Goal: Task Accomplishment & Management: Complete application form

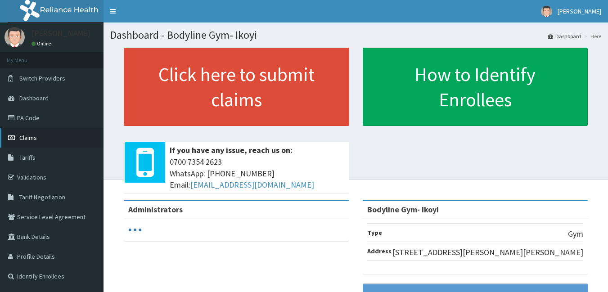
click at [43, 135] on link "Claims" at bounding box center [52, 138] width 104 height 20
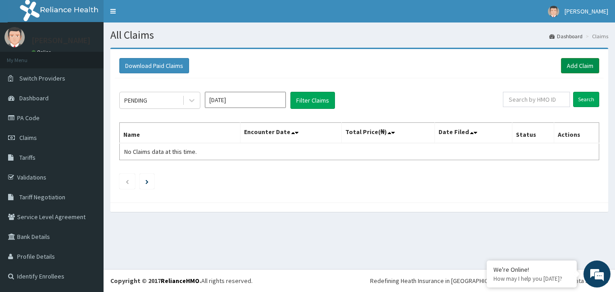
click at [571, 62] on link "Add Claim" at bounding box center [580, 65] width 38 height 15
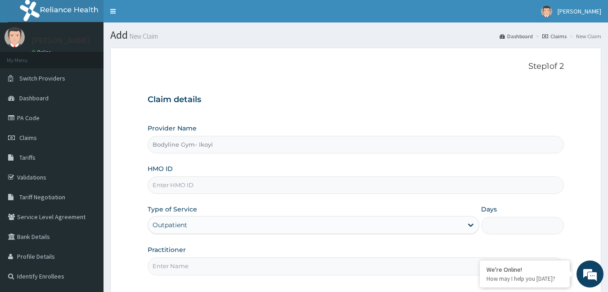
type input "Bodyline Gym- Ikoyi"
type input "1"
click at [162, 183] on input "HMO ID" at bounding box center [356, 185] width 417 height 18
type input "AZG/10104/A"
click at [199, 268] on input "Practitioner" at bounding box center [356, 267] width 417 height 18
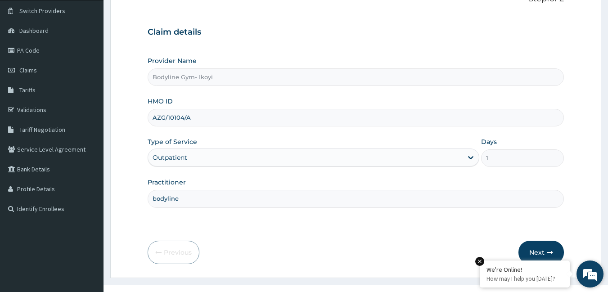
scroll to position [83, 0]
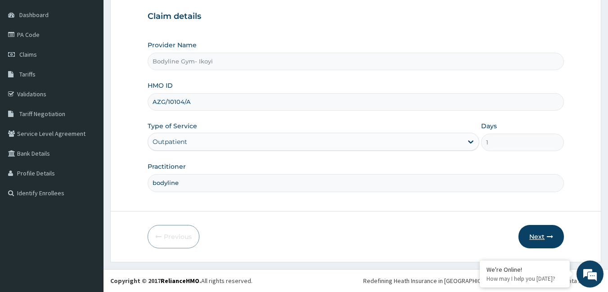
type input "bodyline"
click at [532, 239] on button "Next" at bounding box center [541, 236] width 45 height 23
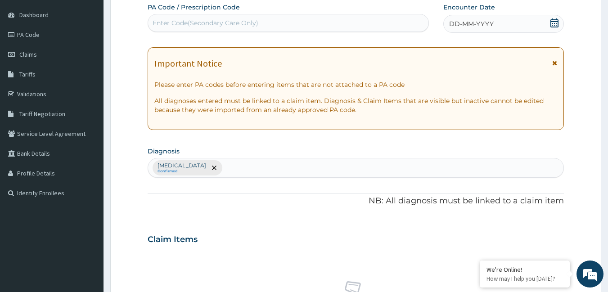
click at [176, 22] on div "Enter Code(Secondary Care Only)" at bounding box center [206, 22] width 106 height 9
type input "PA/B38B42"
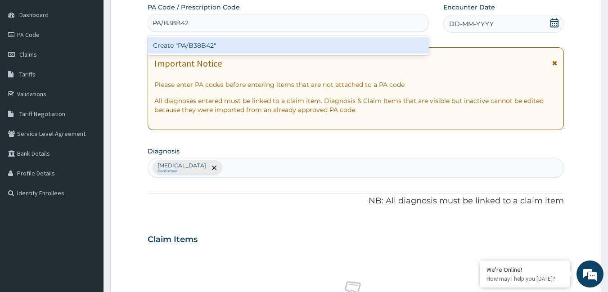
click at [223, 46] on div "Create "PA/B38B42"" at bounding box center [289, 45] width 282 height 16
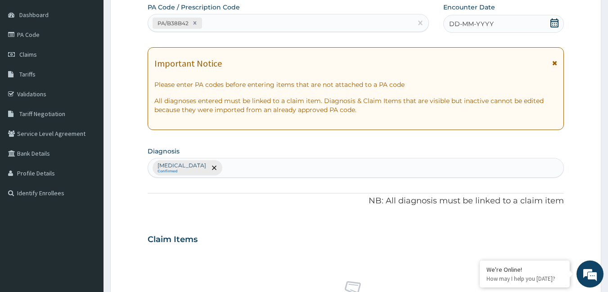
click at [463, 23] on span "DD-MM-YYYY" at bounding box center [471, 23] width 45 height 9
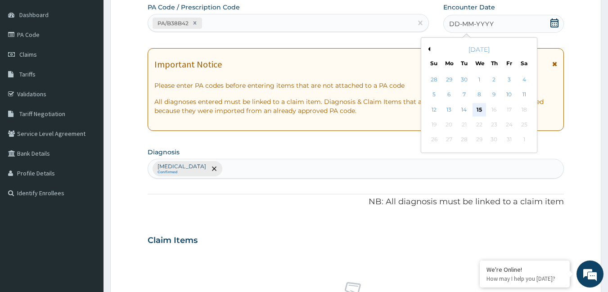
click at [479, 109] on div "15" at bounding box center [480, 110] width 14 height 14
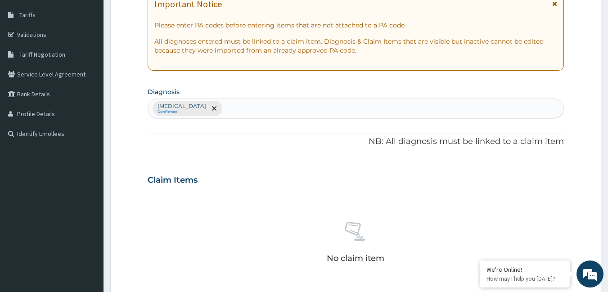
scroll to position [308, 0]
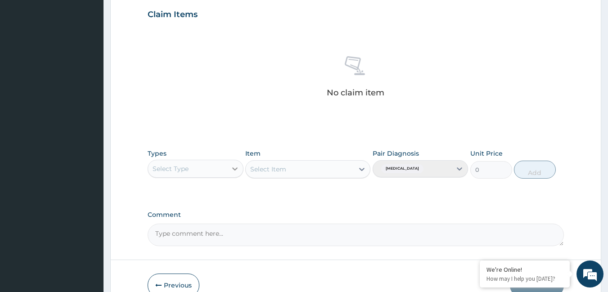
click at [227, 170] on div at bounding box center [235, 169] width 16 height 16
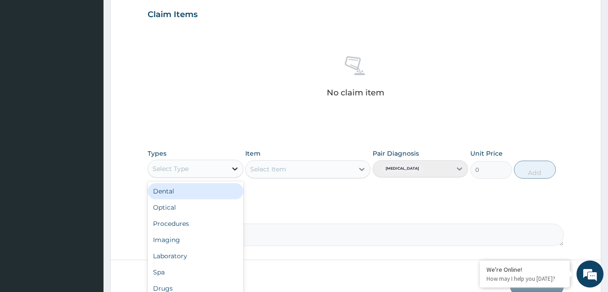
type input "g"
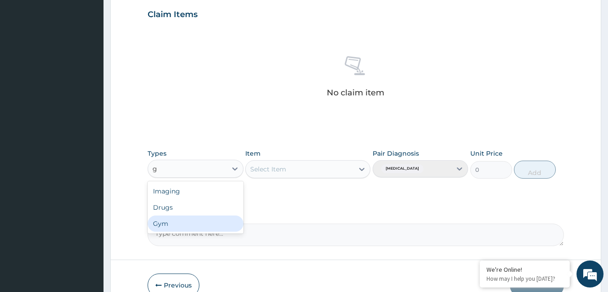
click at [183, 221] on div "Gym" at bounding box center [196, 224] width 96 height 16
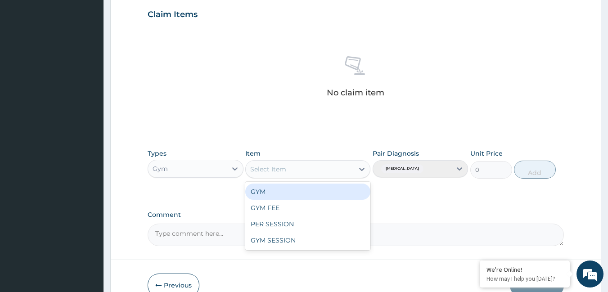
click at [298, 169] on div "Select Item" at bounding box center [300, 169] width 108 height 14
click at [298, 197] on div "GYM" at bounding box center [307, 192] width 125 height 16
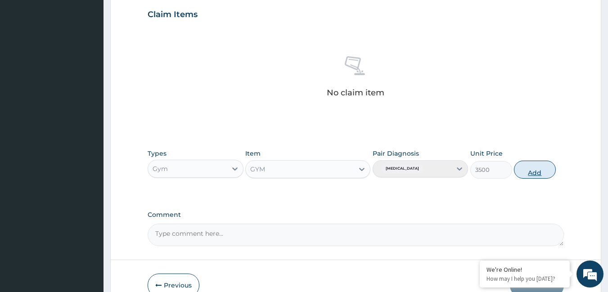
click at [533, 173] on button "Add" at bounding box center [535, 170] width 42 height 18
type input "0"
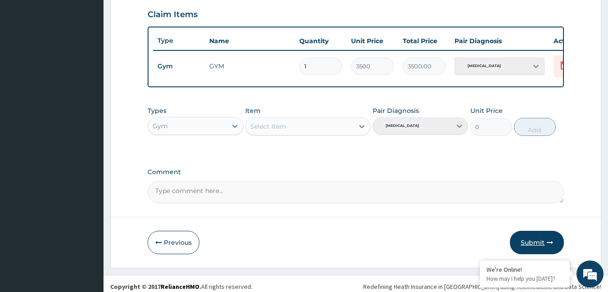
click at [539, 247] on button "Submit" at bounding box center [537, 242] width 54 height 23
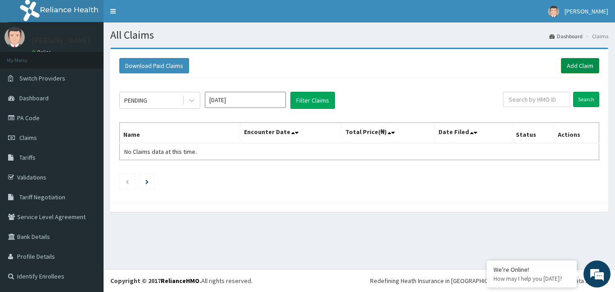
click at [577, 69] on link "Add Claim" at bounding box center [580, 65] width 38 height 15
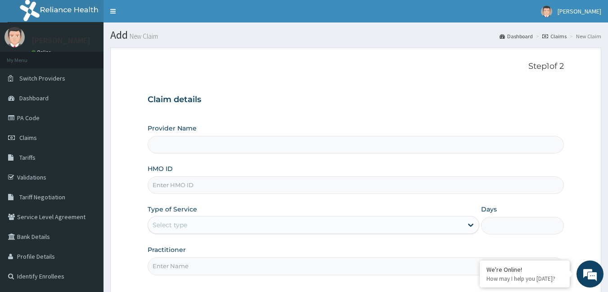
click at [170, 184] on input "HMO ID" at bounding box center [356, 185] width 417 height 18
type input "Bodyline Gym- Ikoyi"
type input "1"
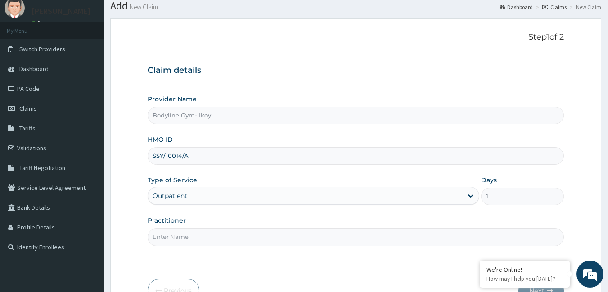
scroll to position [45, 0]
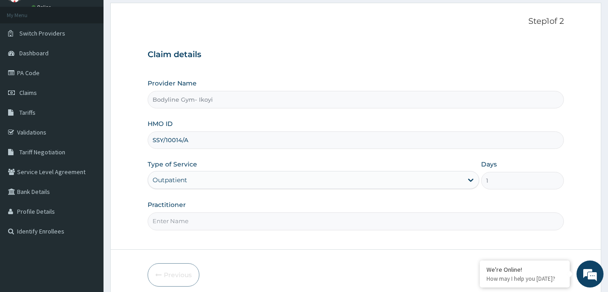
type input "SSY/10014/A"
click at [168, 226] on input "Practitioner" at bounding box center [356, 221] width 417 height 18
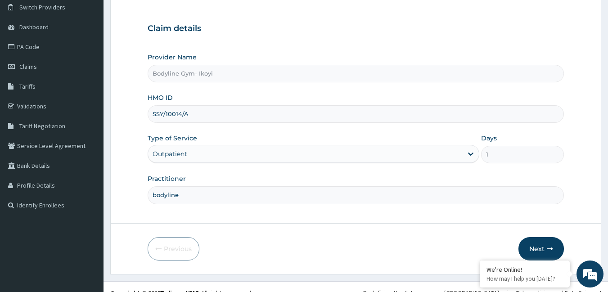
scroll to position [83, 0]
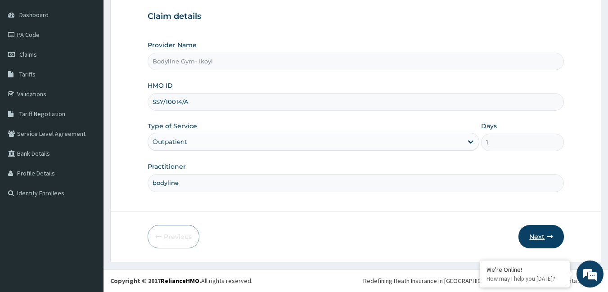
type input "bodyline"
click at [532, 235] on button "Next" at bounding box center [541, 236] width 45 height 23
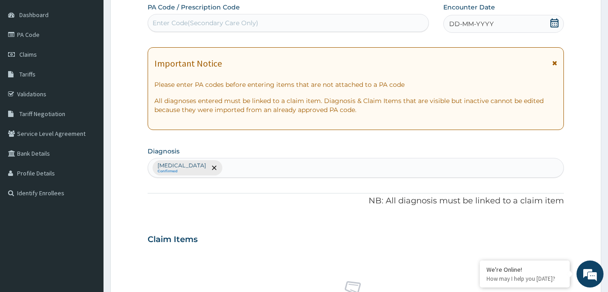
click at [201, 21] on div "Enter Code(Secondary Care Only)" at bounding box center [206, 22] width 106 height 9
type input "PA/48BD4A"
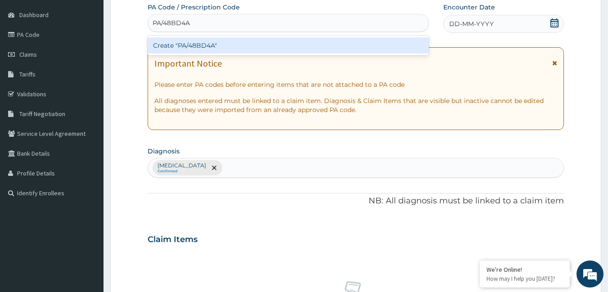
click at [200, 46] on div "Create "PA/48BD4A"" at bounding box center [289, 45] width 282 height 16
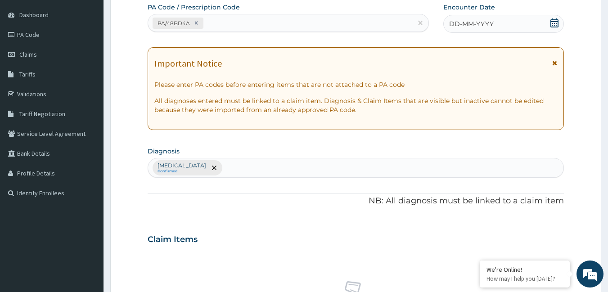
click at [469, 26] on span "DD-MM-YYYY" at bounding box center [471, 23] width 45 height 9
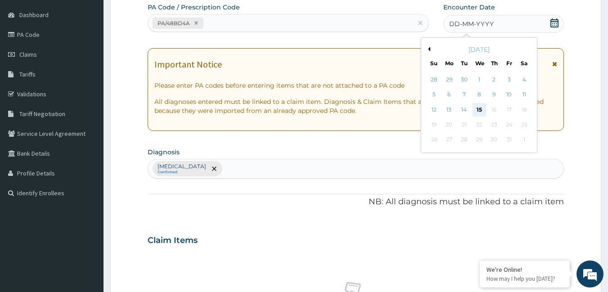
click at [476, 108] on div "15" at bounding box center [480, 110] width 14 height 14
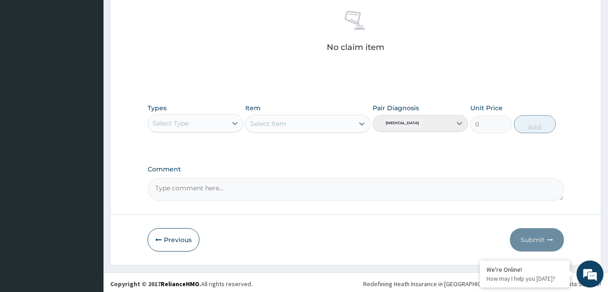
scroll to position [357, 0]
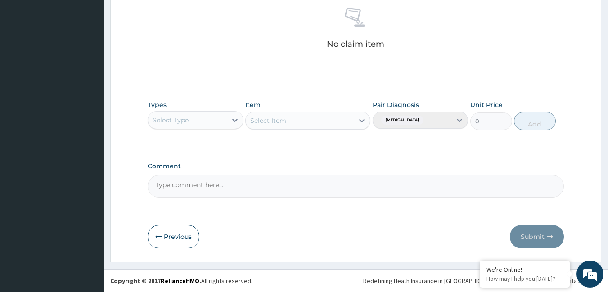
click at [225, 122] on div "Select Type" at bounding box center [187, 120] width 79 height 14
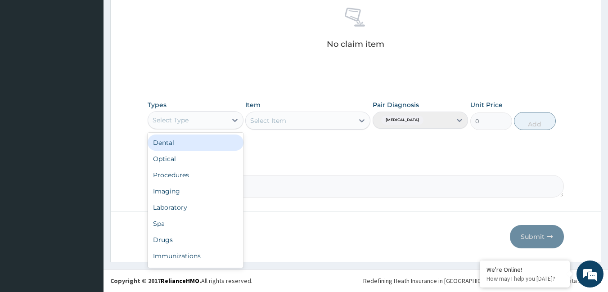
type input "g"
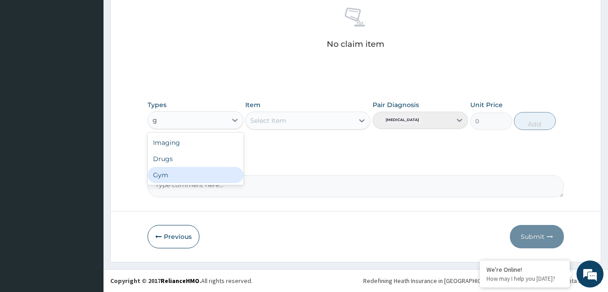
click at [196, 181] on div "Gym" at bounding box center [196, 175] width 96 height 16
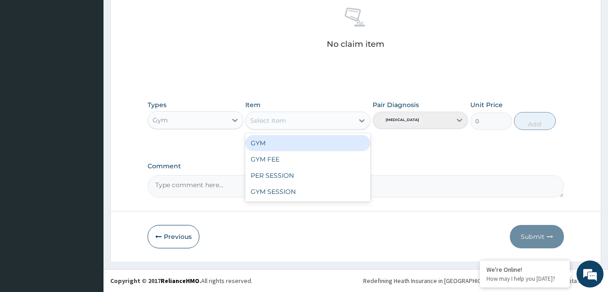
click at [315, 124] on div "Select Item" at bounding box center [300, 120] width 108 height 14
click at [313, 148] on div "GYM" at bounding box center [307, 143] width 125 height 16
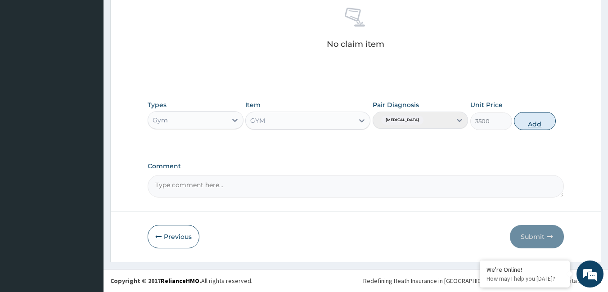
click at [535, 121] on button "Add" at bounding box center [535, 121] width 42 height 18
type input "0"
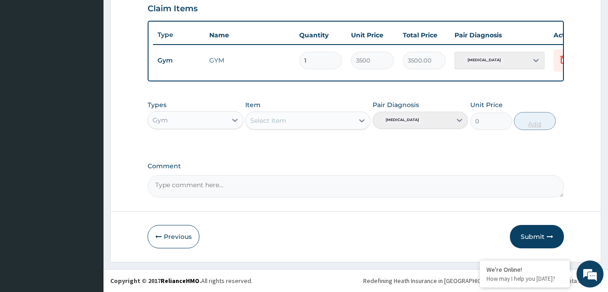
scroll to position [321, 0]
click at [531, 239] on button "Submit" at bounding box center [537, 236] width 54 height 23
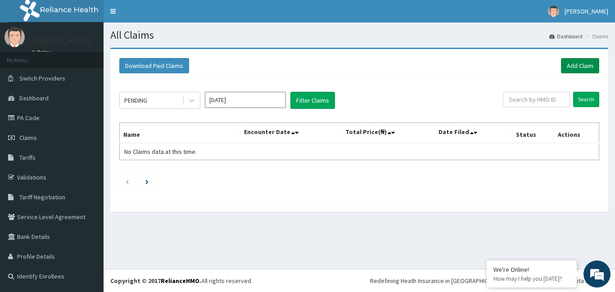
click at [583, 66] on link "Add Claim" at bounding box center [580, 65] width 38 height 15
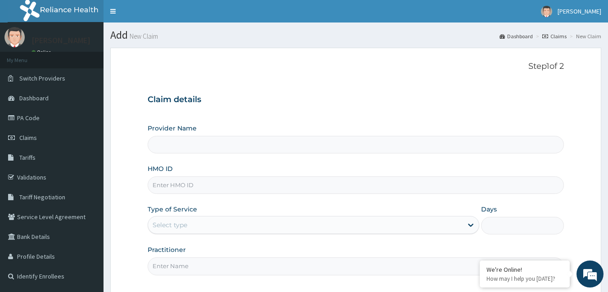
scroll to position [45, 0]
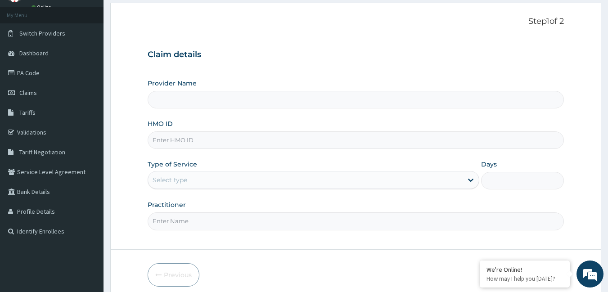
click at [159, 139] on input "HMO ID" at bounding box center [356, 140] width 417 height 18
type input "Bodyline Gym- Ikoyi"
type input "1"
type input "SSY/10034/A"
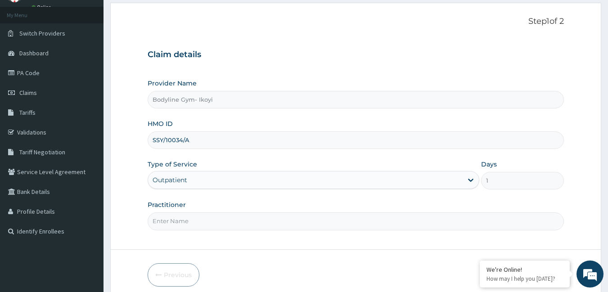
click at [183, 216] on input "Practitioner" at bounding box center [356, 221] width 417 height 18
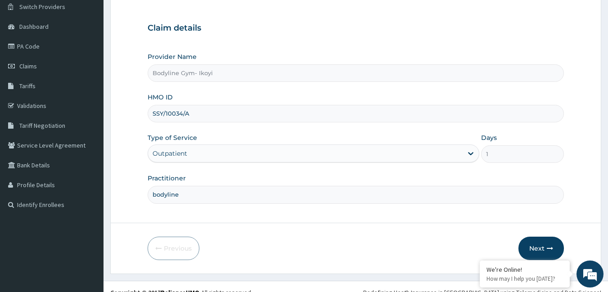
scroll to position [83, 0]
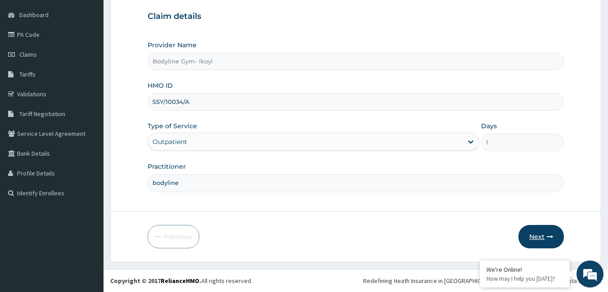
type input "bodyline"
click at [542, 238] on button "Next" at bounding box center [541, 236] width 45 height 23
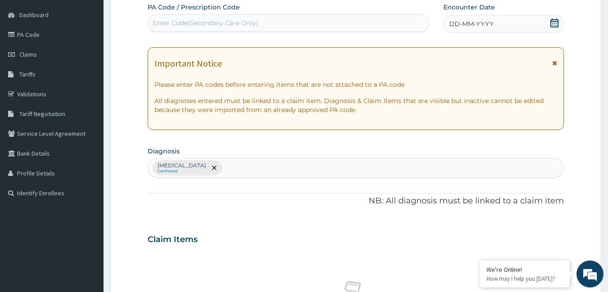
click at [198, 26] on div "Enter Code(Secondary Care Only)" at bounding box center [206, 22] width 106 height 9
type input "PA/8FBAAE"
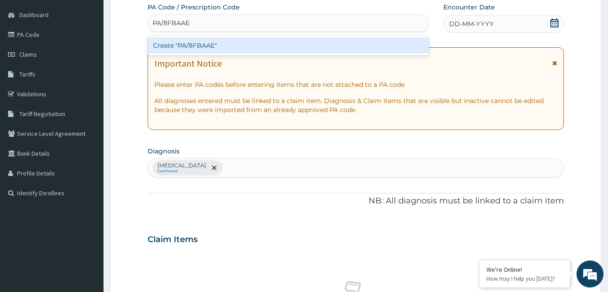
click at [191, 43] on div "Create "PA/8FBAAE"" at bounding box center [289, 45] width 282 height 16
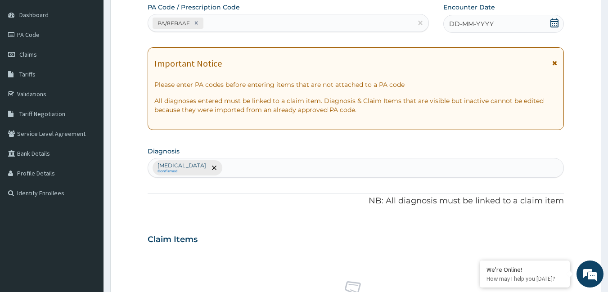
click at [492, 23] on span "DD-MM-YYYY" at bounding box center [471, 23] width 45 height 9
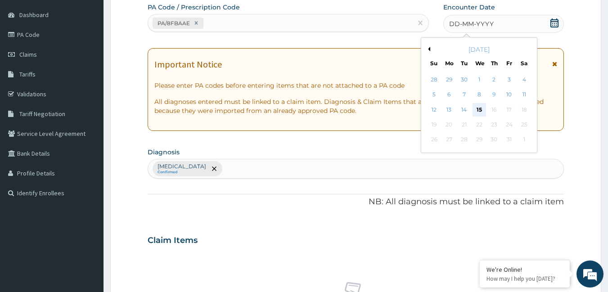
click at [481, 108] on div "15" at bounding box center [480, 110] width 14 height 14
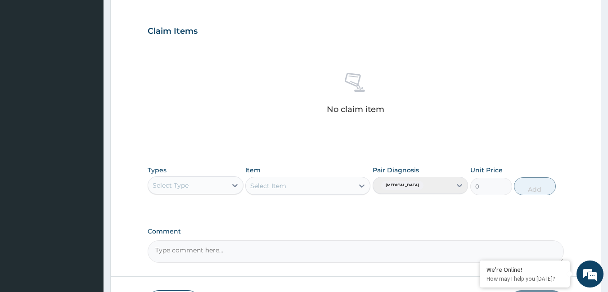
scroll to position [308, 0]
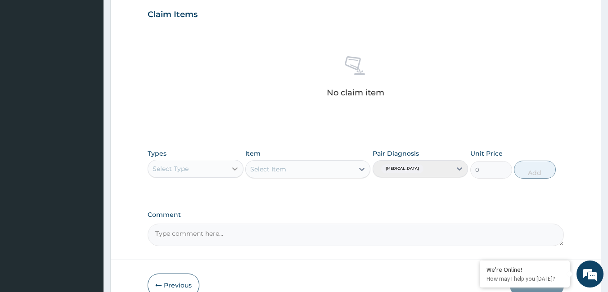
click at [230, 163] on div "Select Type" at bounding box center [196, 169] width 96 height 18
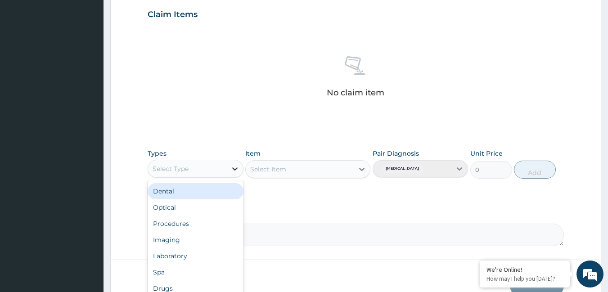
type input "g"
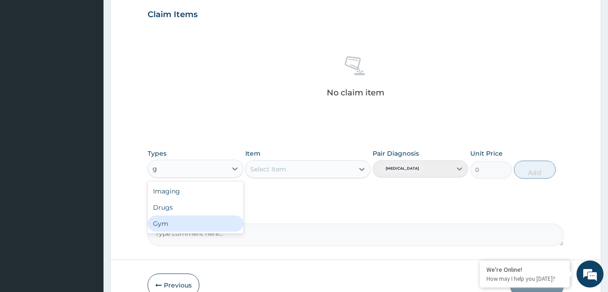
click at [176, 228] on div "Gym" at bounding box center [196, 224] width 96 height 16
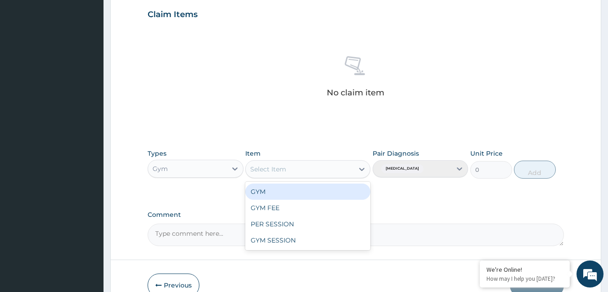
click at [331, 169] on div "Select Item" at bounding box center [300, 169] width 108 height 14
click at [330, 196] on div "GYM" at bounding box center [307, 192] width 125 height 16
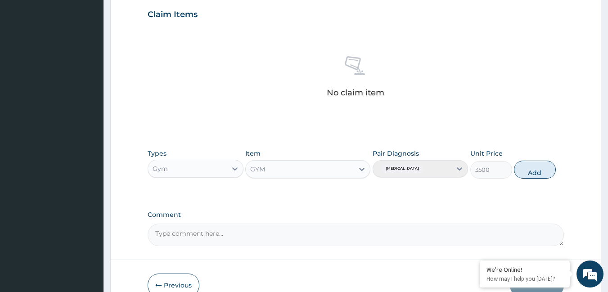
click at [532, 172] on button "Add" at bounding box center [535, 170] width 42 height 18
type input "0"
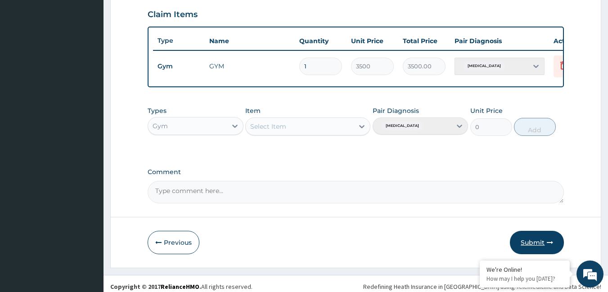
click at [538, 251] on button "Submit" at bounding box center [537, 242] width 54 height 23
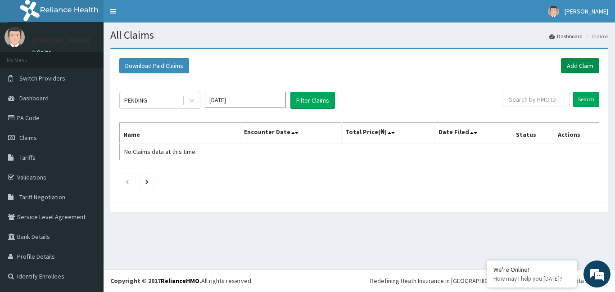
click at [583, 68] on link "Add Claim" at bounding box center [580, 65] width 38 height 15
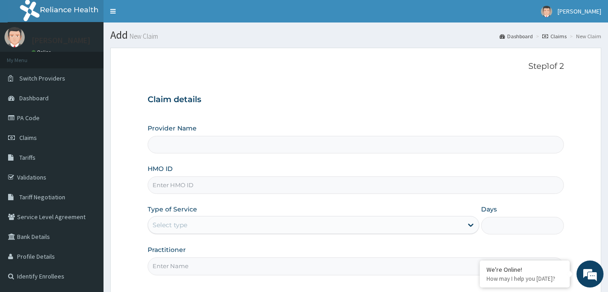
click at [172, 189] on input "HMO ID" at bounding box center [356, 185] width 417 height 18
type input "Bodyline Gym- Ikoyi"
type input "1"
type input "CNV/10004/A"
click at [173, 269] on input "Practitioner" at bounding box center [356, 267] width 417 height 18
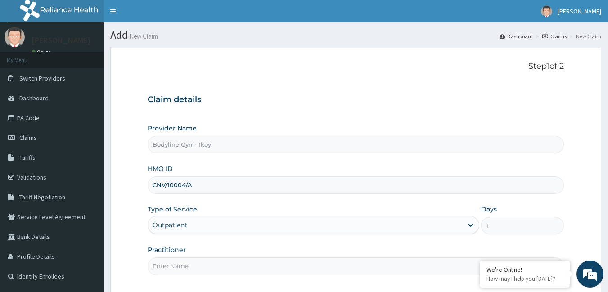
type input "bodyline"
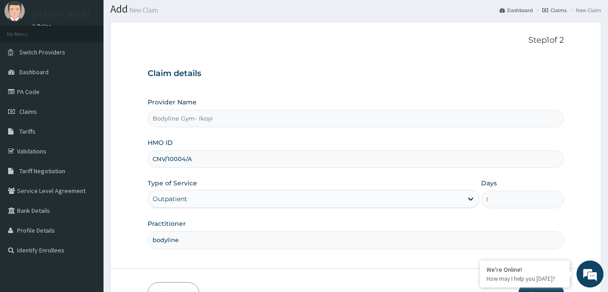
scroll to position [83, 0]
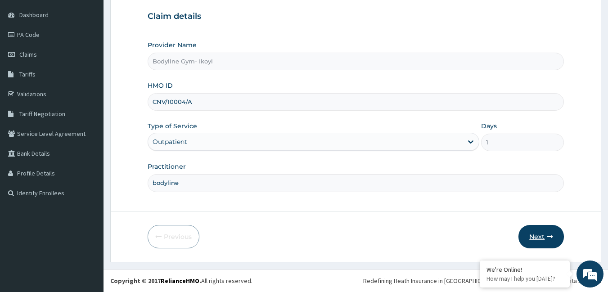
click at [539, 237] on button "Next" at bounding box center [541, 236] width 45 height 23
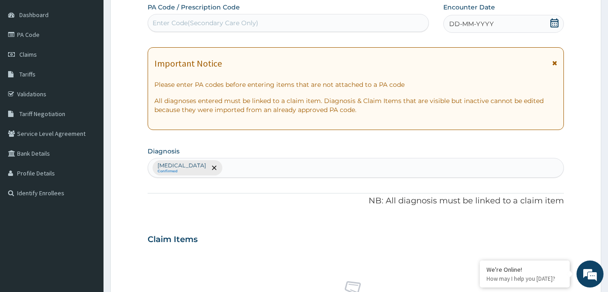
click at [176, 19] on div "Enter Code(Secondary Care Only)" at bounding box center [206, 22] width 106 height 9
type input "PA/8149F0"
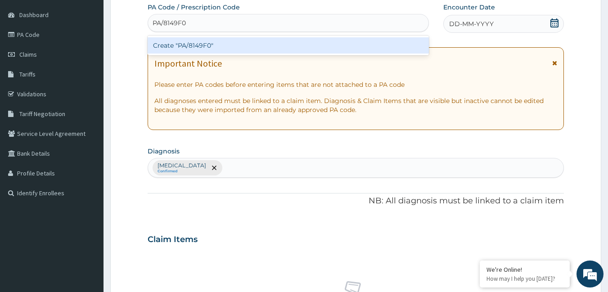
click at [180, 45] on div "Create "PA/8149F0"" at bounding box center [289, 45] width 282 height 16
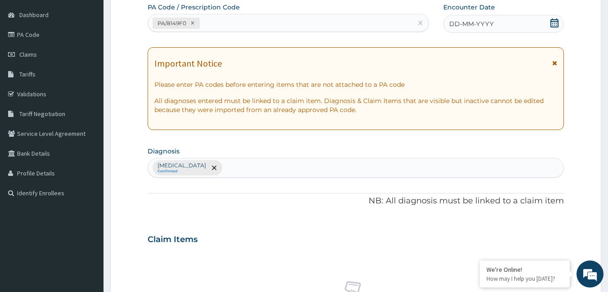
click at [459, 23] on span "DD-MM-YYYY" at bounding box center [471, 23] width 45 height 9
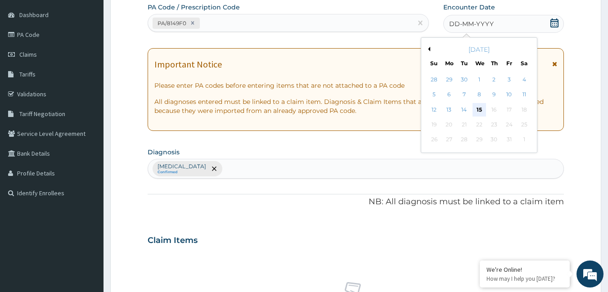
click at [479, 112] on div "15" at bounding box center [480, 110] width 14 height 14
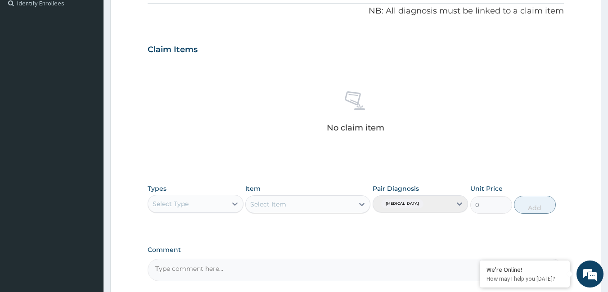
scroll to position [353, 0]
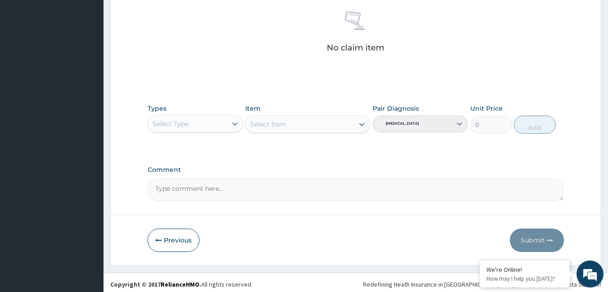
click at [206, 122] on div "Select Type" at bounding box center [187, 124] width 79 height 14
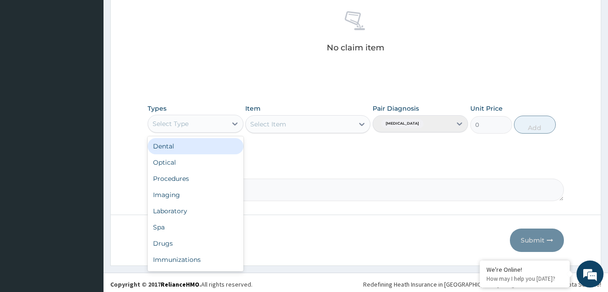
type input "g"
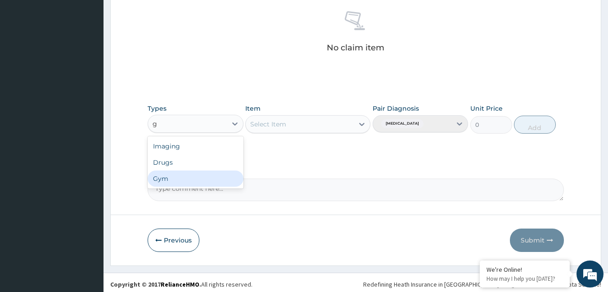
click at [208, 182] on div "Gym" at bounding box center [196, 179] width 96 height 16
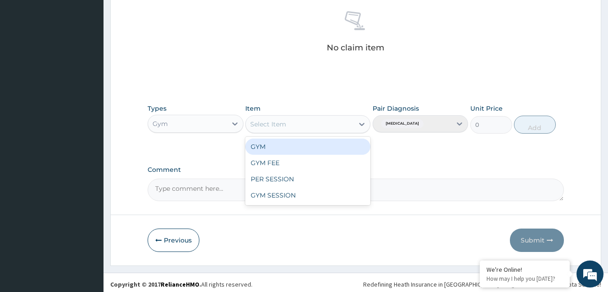
click at [313, 126] on div "Select Item" at bounding box center [300, 124] width 108 height 14
click at [310, 141] on div "GYM" at bounding box center [307, 147] width 125 height 16
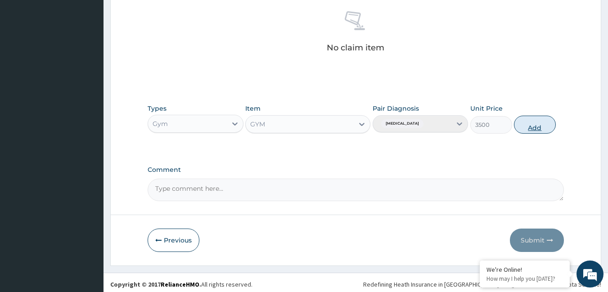
click at [533, 126] on button "Add" at bounding box center [535, 125] width 42 height 18
type input "0"
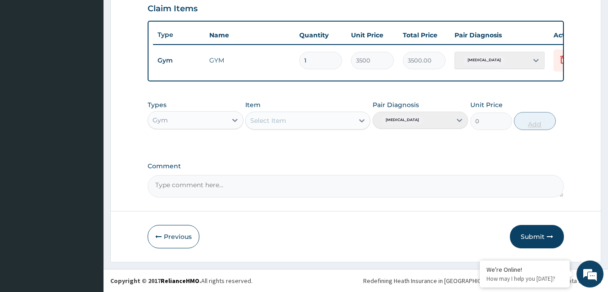
scroll to position [321, 0]
click at [529, 237] on button "Submit" at bounding box center [537, 236] width 54 height 23
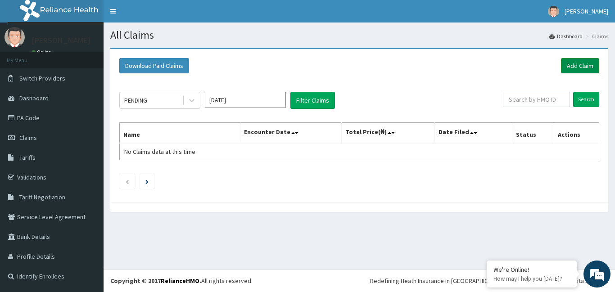
click at [571, 67] on link "Add Claim" at bounding box center [580, 65] width 38 height 15
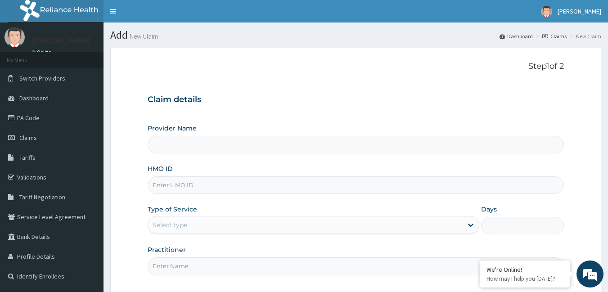
click at [181, 185] on input "HMO ID" at bounding box center [356, 185] width 417 height 18
type input "Bodyline Gym- Ikoyi"
type input "1"
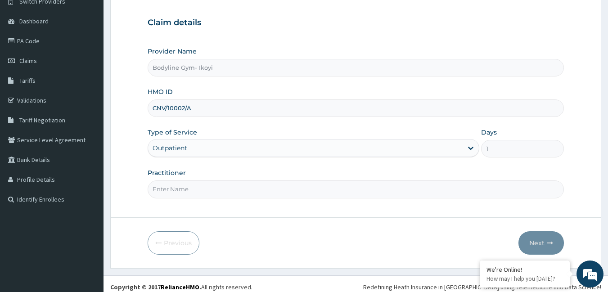
scroll to position [83, 0]
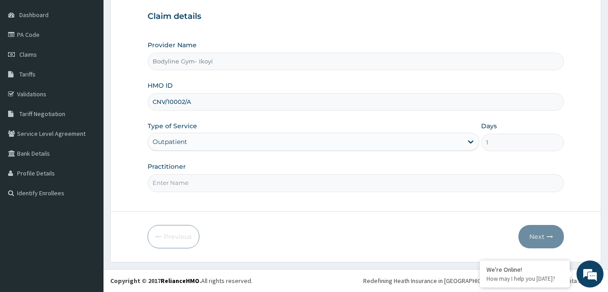
type input "CNV/10002/A"
click at [174, 183] on input "Practitioner" at bounding box center [356, 183] width 417 height 18
type input "bodyline"
click at [529, 234] on button "Next" at bounding box center [541, 236] width 45 height 23
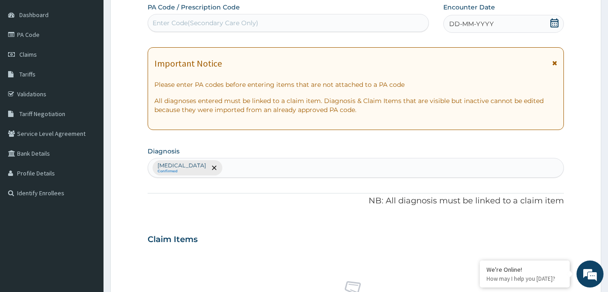
click at [203, 23] on div "Enter Code(Secondary Care Only)" at bounding box center [206, 22] width 106 height 9
type input "PA/FCBC8E"
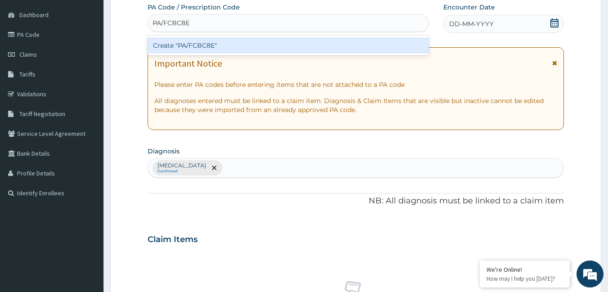
click at [192, 49] on div "Create "PA/FCBC8E"" at bounding box center [289, 45] width 282 height 16
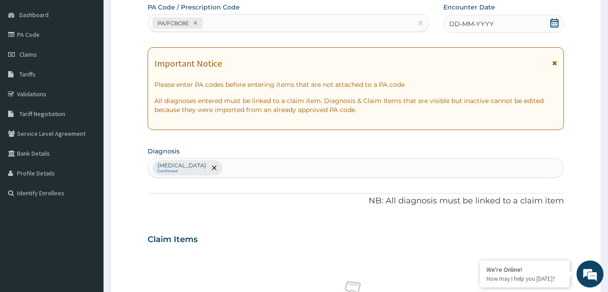
click at [502, 23] on div "DD-MM-YYYY" at bounding box center [503, 24] width 121 height 18
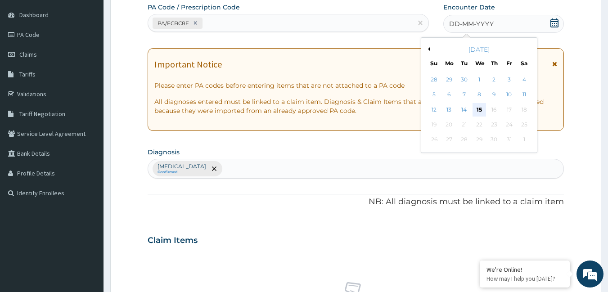
click at [480, 109] on div "15" at bounding box center [480, 110] width 14 height 14
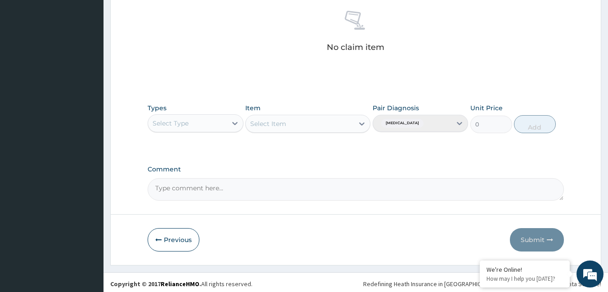
scroll to position [357, 0]
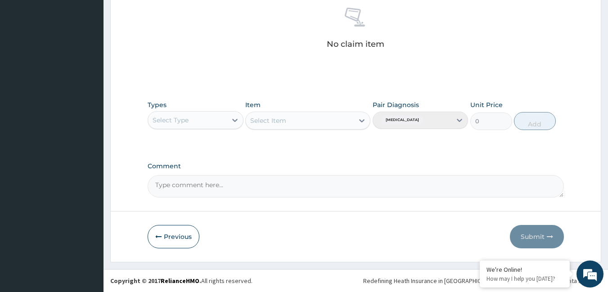
click at [220, 120] on div "Select Type" at bounding box center [187, 120] width 79 height 14
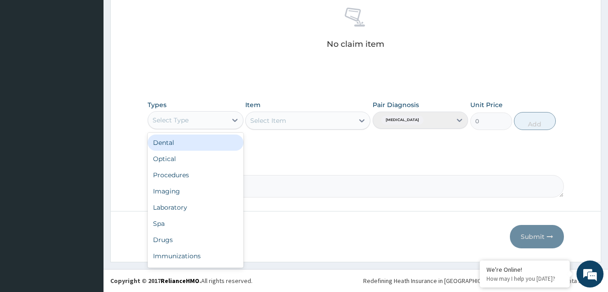
type input "g"
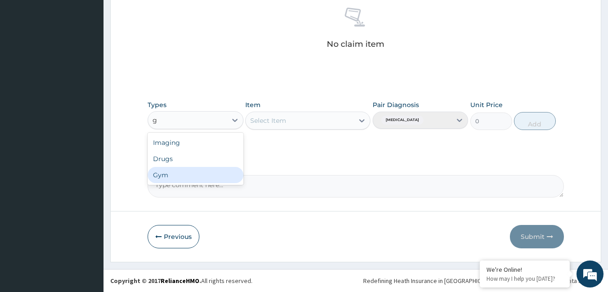
drag, startPoint x: 189, startPoint y: 175, endPoint x: 282, endPoint y: 133, distance: 102.0
click at [192, 173] on div "Gym" at bounding box center [196, 175] width 96 height 16
click at [313, 121] on div "Select Item" at bounding box center [307, 121] width 125 height 18
click at [328, 119] on div "Select Item" at bounding box center [300, 120] width 108 height 14
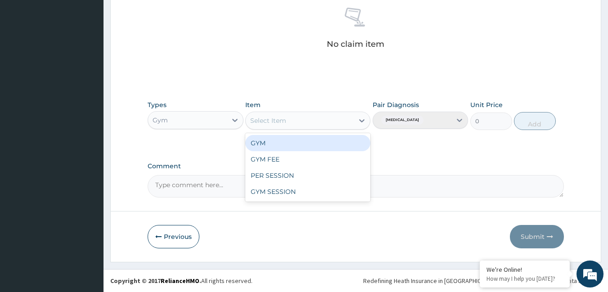
click at [316, 144] on div "GYM" at bounding box center [307, 143] width 125 height 16
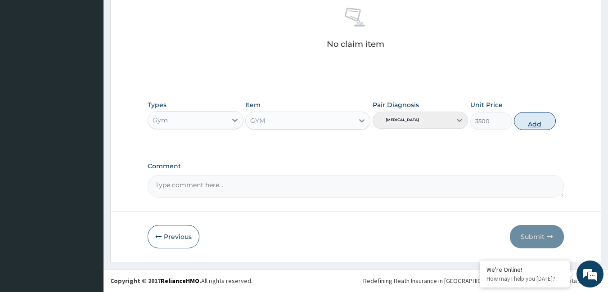
click at [528, 124] on button "Add" at bounding box center [535, 121] width 42 height 18
type input "0"
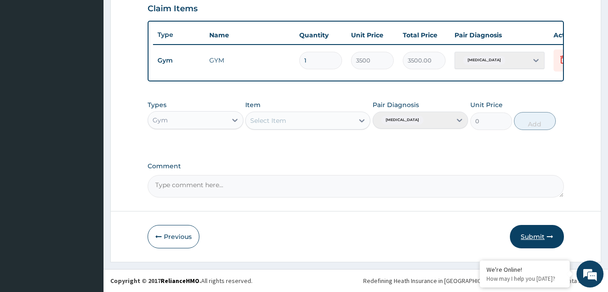
click at [524, 236] on button "Submit" at bounding box center [537, 236] width 54 height 23
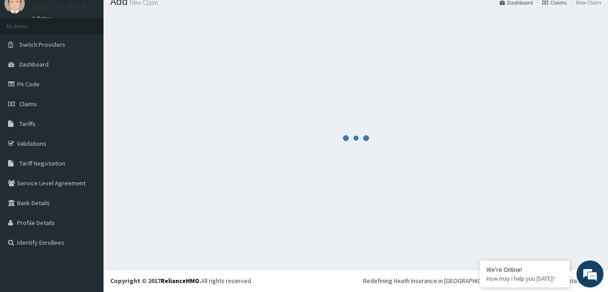
scroll to position [321, 0]
